Goal: Task Accomplishment & Management: Use online tool/utility

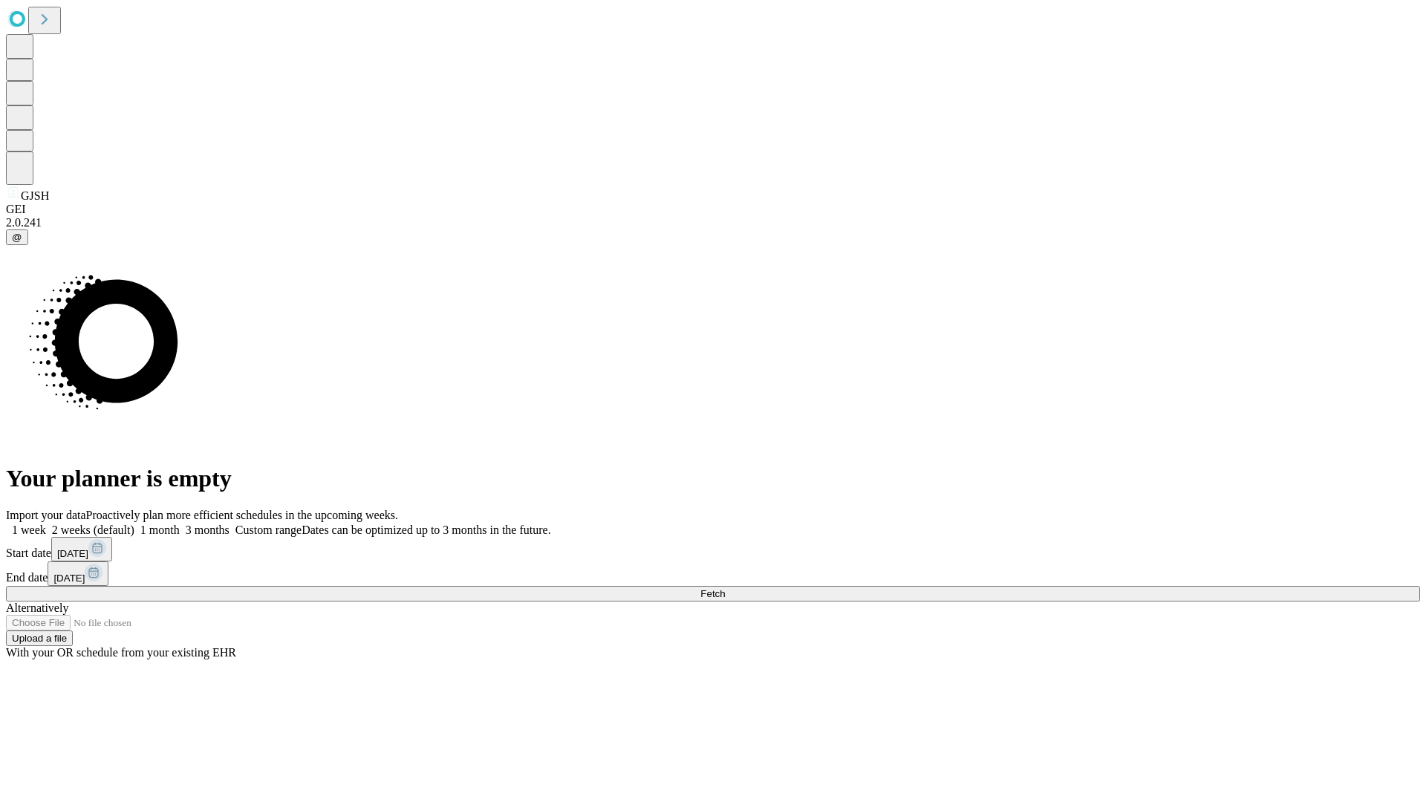
click at [725, 588] on span "Fetch" at bounding box center [712, 593] width 25 height 11
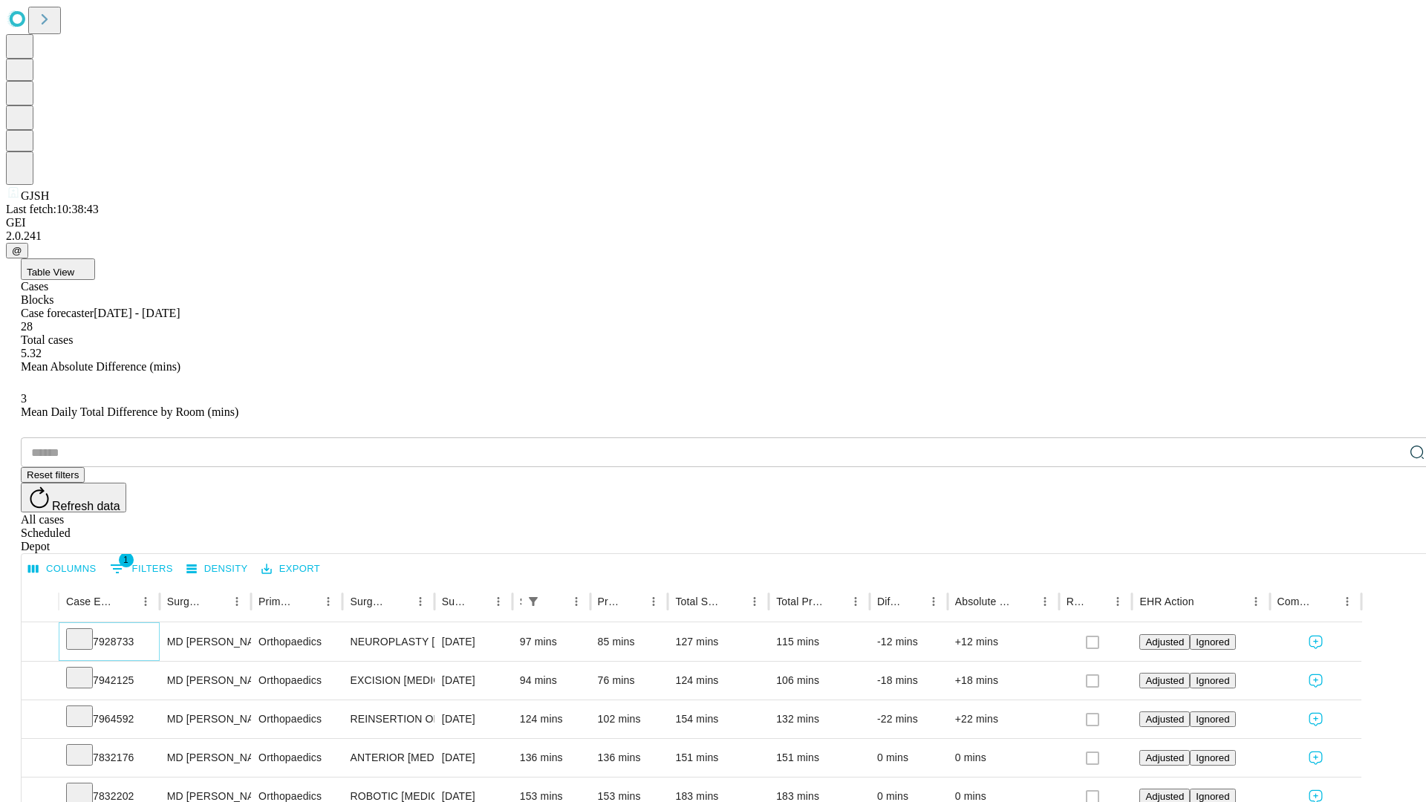
click at [87, 630] on icon at bounding box center [79, 637] width 15 height 15
